Goal: Information Seeking & Learning: Compare options

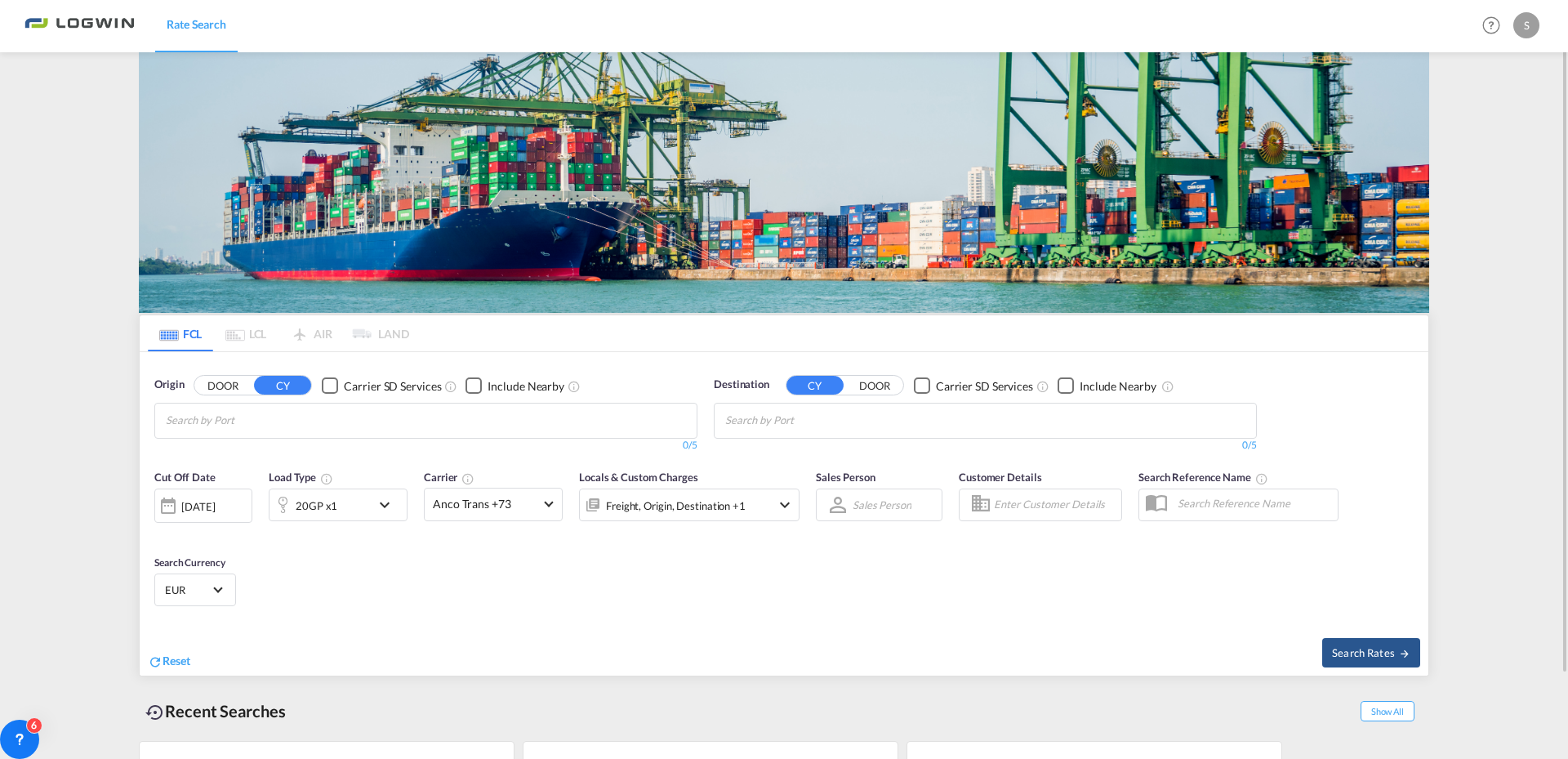
click at [337, 507] on div "20GP x1" at bounding box center [320, 505] width 101 height 33
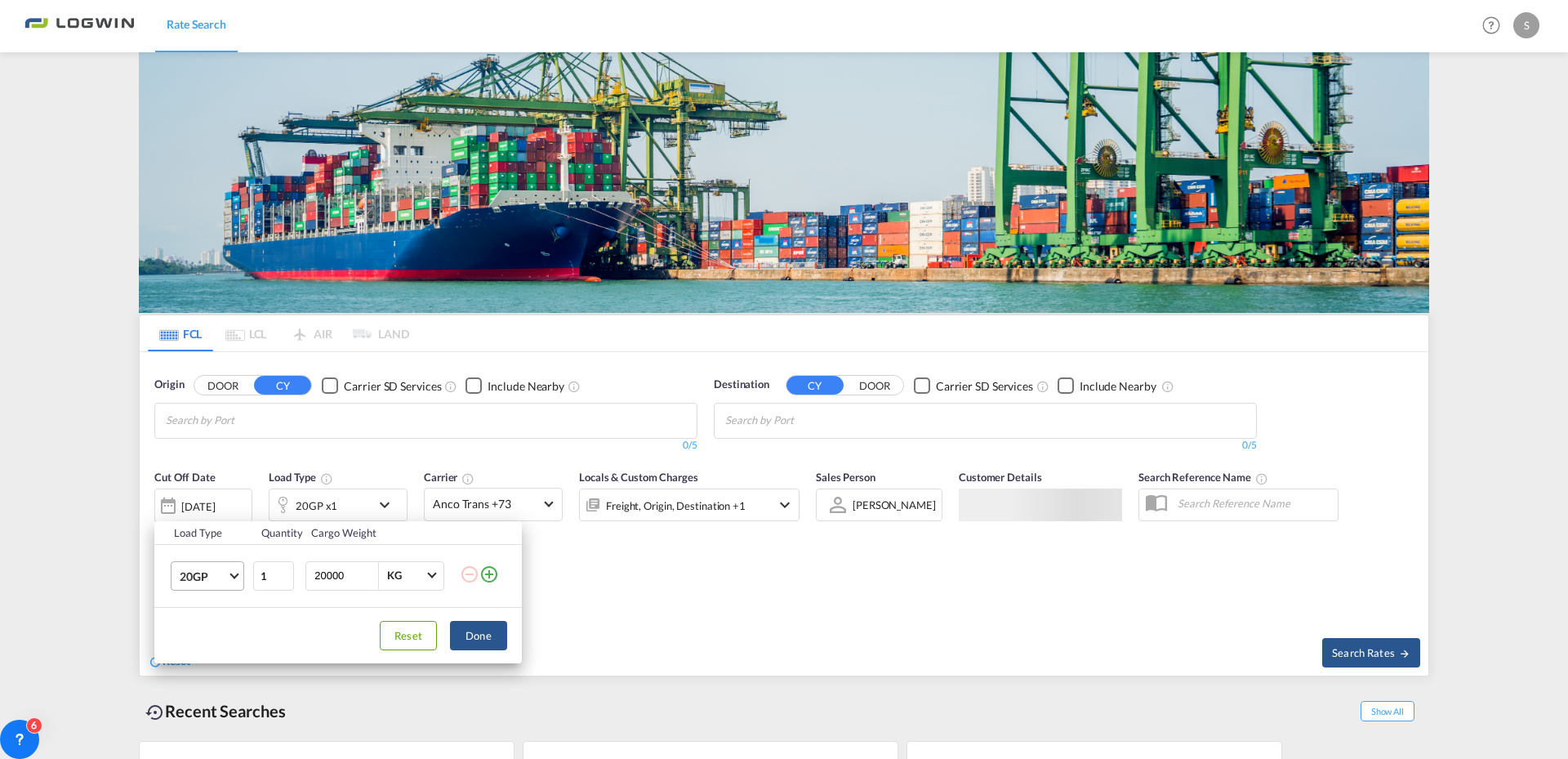
click at [234, 582] on md-select-value "20GP" at bounding box center [210, 576] width 65 height 28
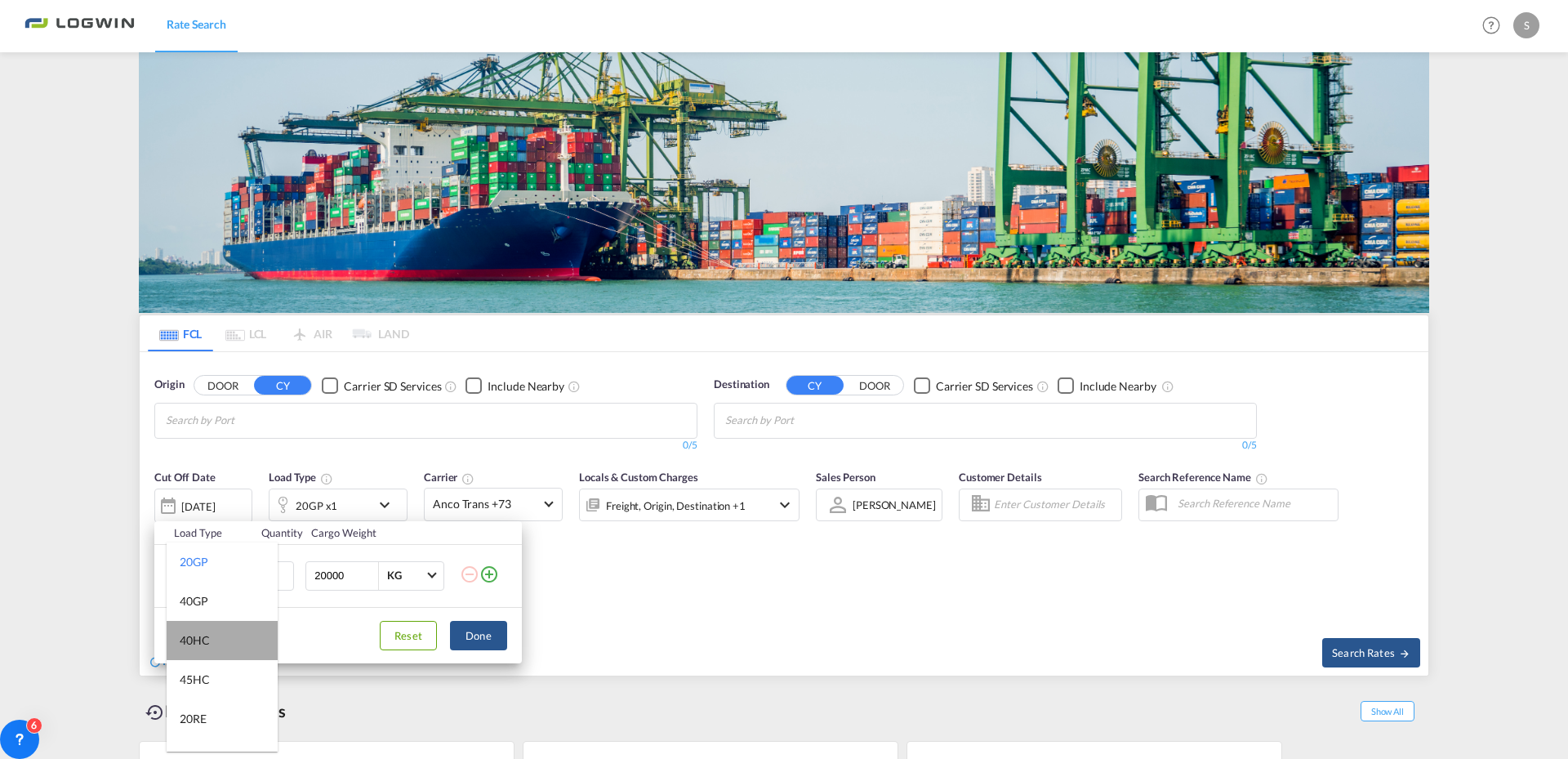
click at [232, 638] on md-option "40HC" at bounding box center [221, 640] width 111 height 39
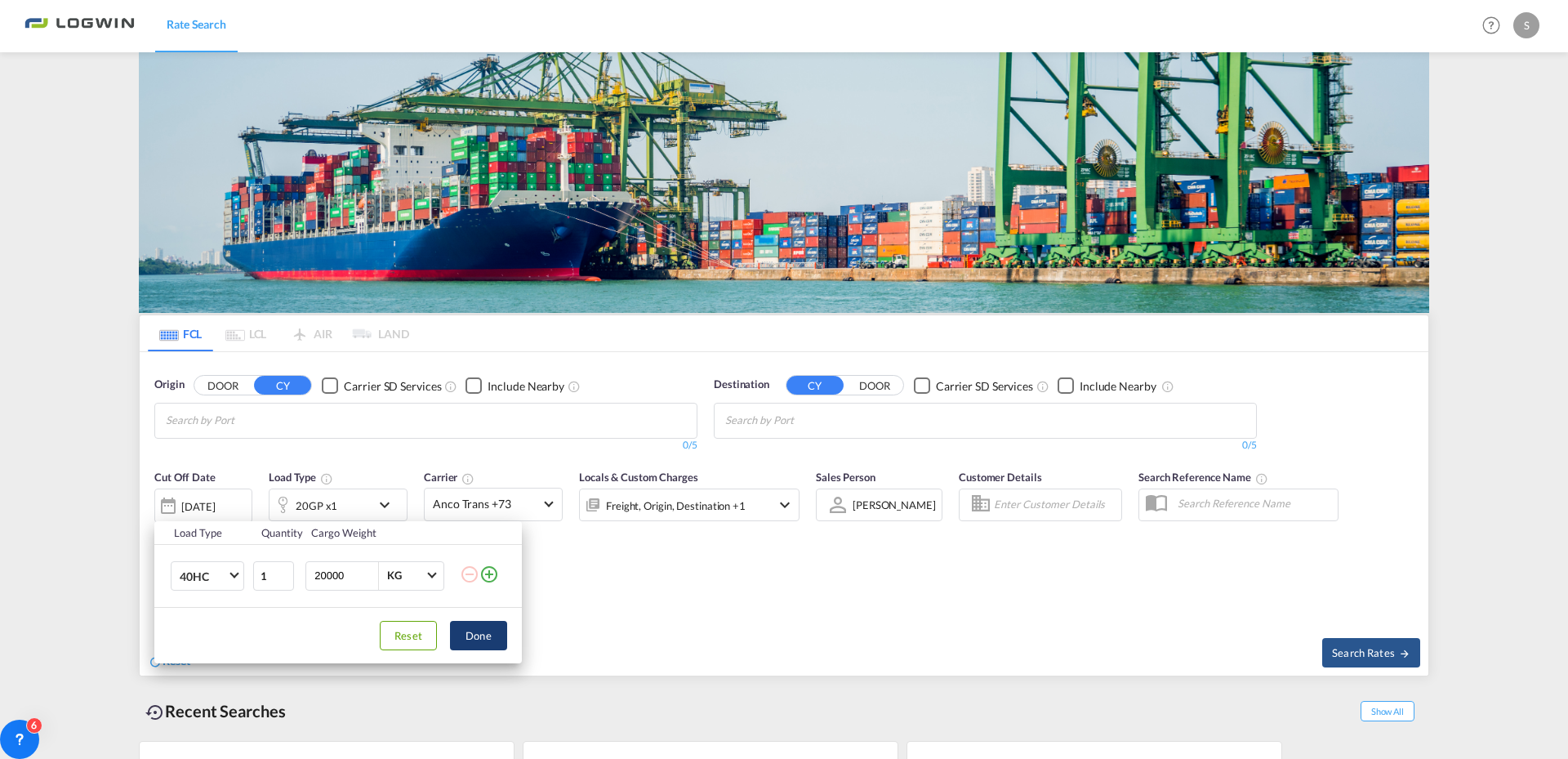
click at [481, 640] on button "Done" at bounding box center [478, 635] width 57 height 30
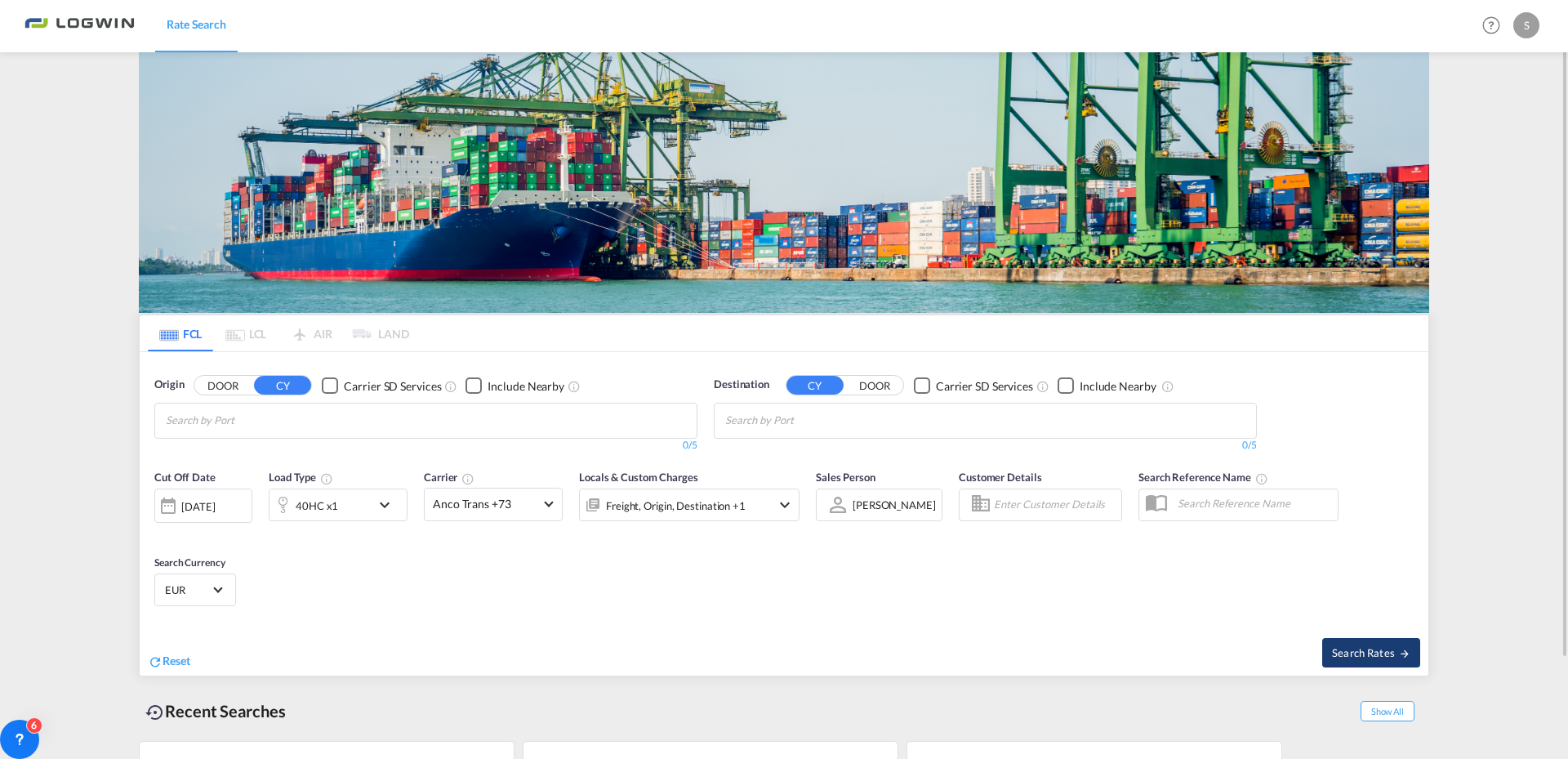
click at [1382, 644] on button "Search Rates" at bounding box center [1371, 652] width 98 height 30
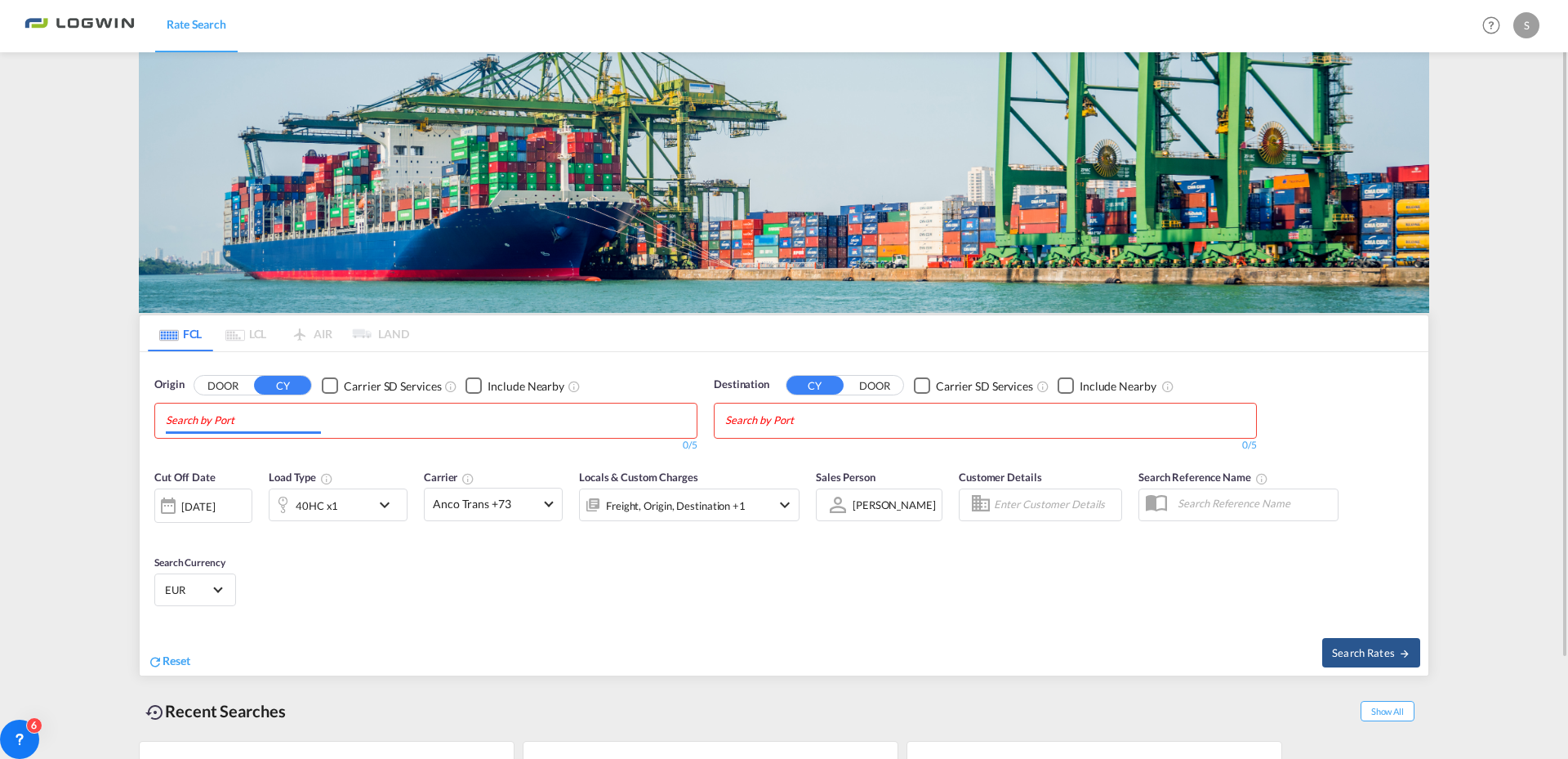
click at [556, 426] on md-chips at bounding box center [425, 421] width 541 height 34
type input "nlrtm"
click at [268, 454] on div "[GEOGRAPHIC_DATA] [GEOGRAPHIC_DATA] NLRTM" at bounding box center [293, 458] width 311 height 49
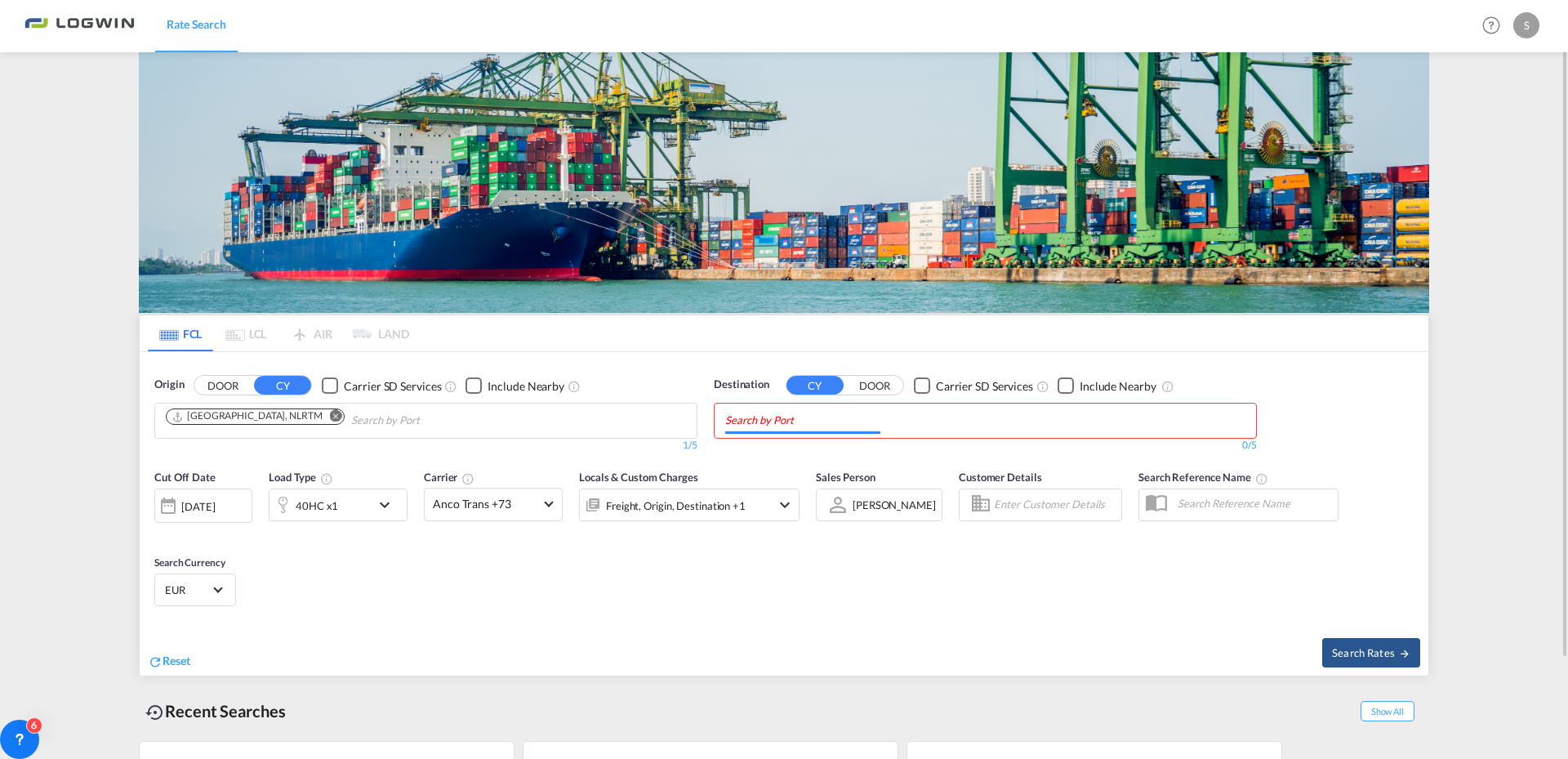
click at [878, 425] on input "Chips input." at bounding box center [803, 420] width 155 height 26
type input "mxatm"
click at [807, 467] on div "Altamira [GEOGRAPHIC_DATA] MXATM" at bounding box center [852, 458] width 311 height 49
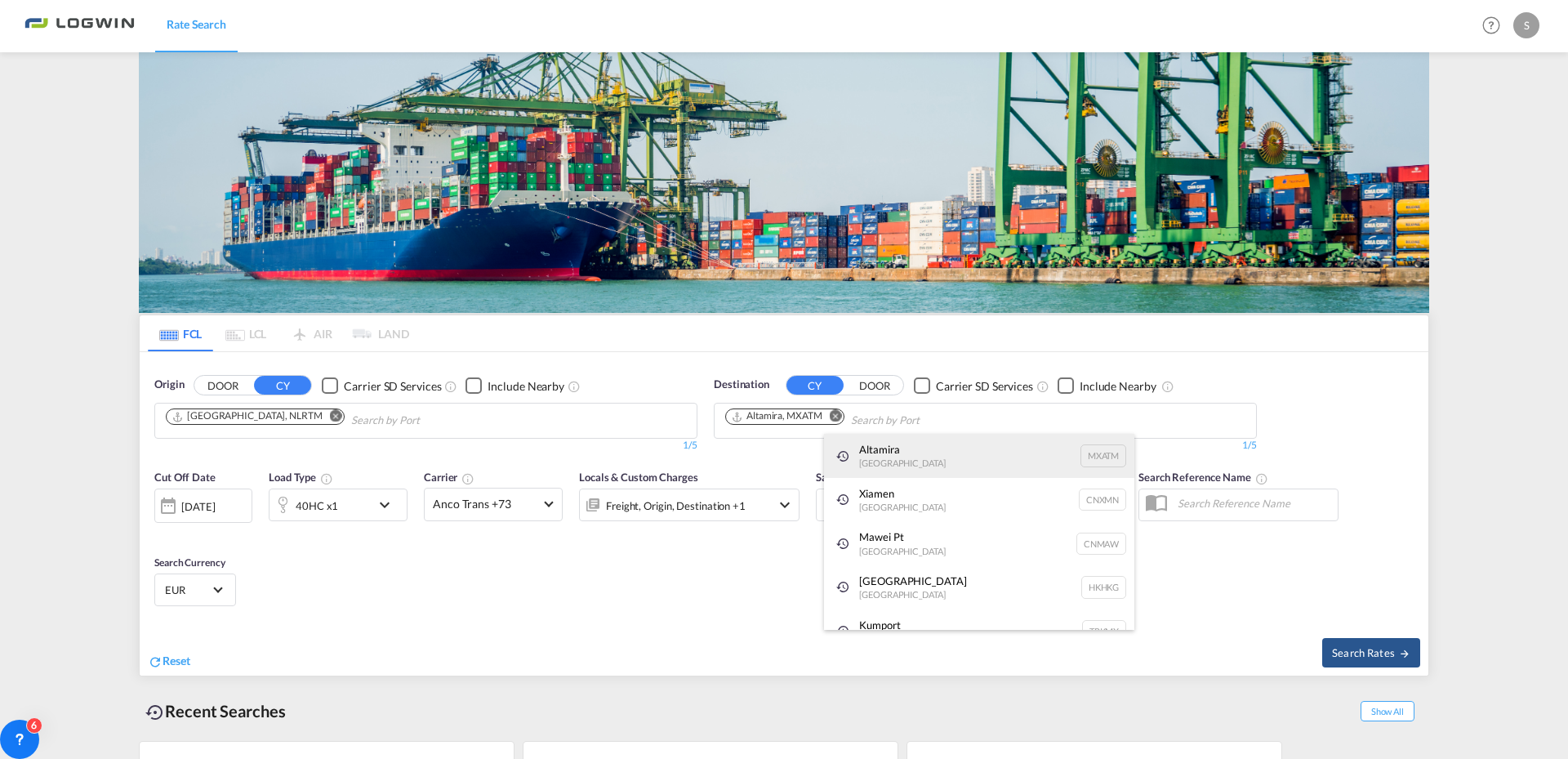
click at [882, 454] on div "Altamira [GEOGRAPHIC_DATA] MXATM" at bounding box center [979, 455] width 311 height 44
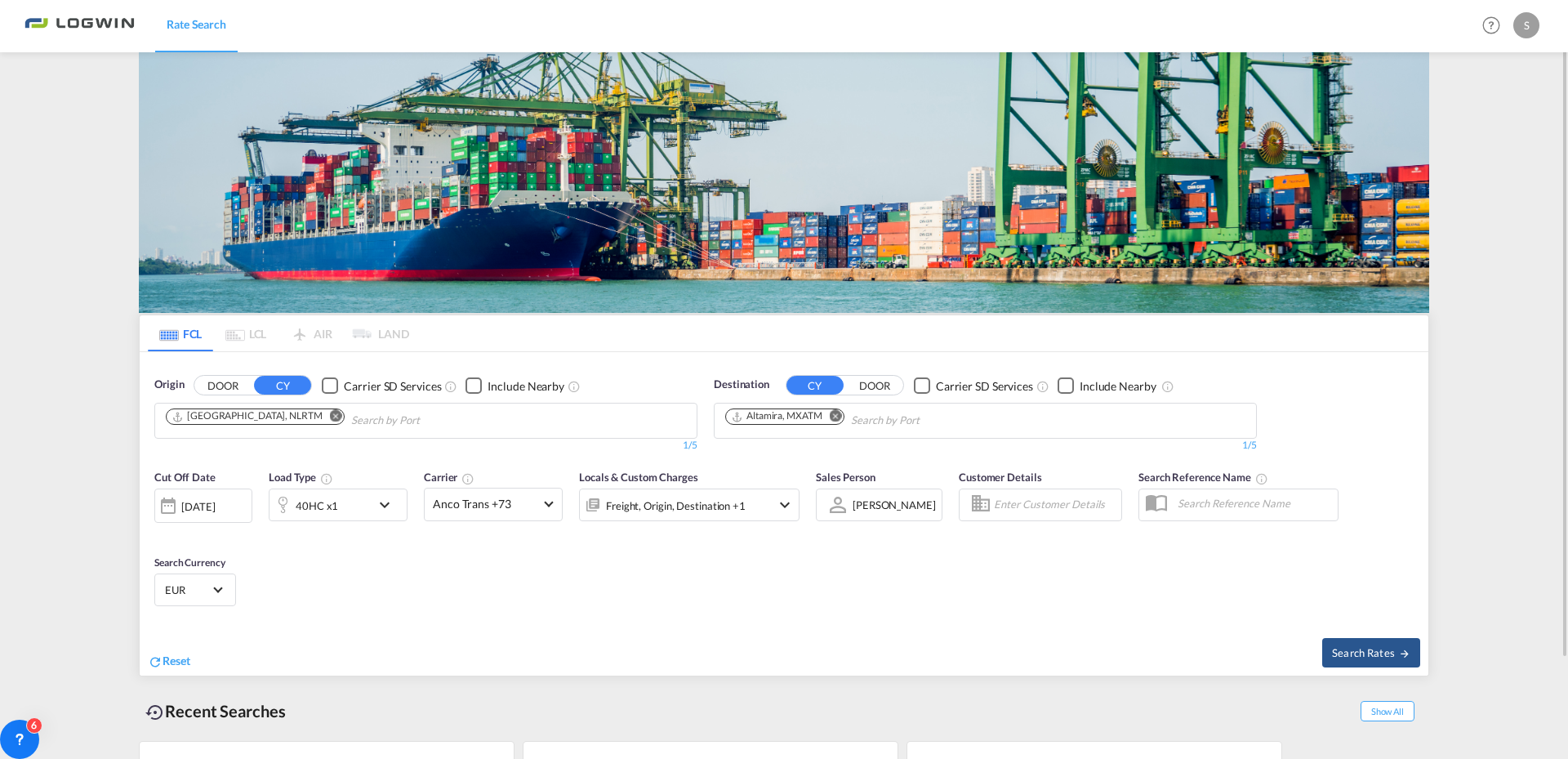
click at [1380, 634] on div "Search Rates" at bounding box center [1108, 652] width 640 height 47
click at [1380, 643] on button "Search Rates" at bounding box center [1371, 652] width 98 height 30
type input "NLRTM to MXATM / [DATE]"
